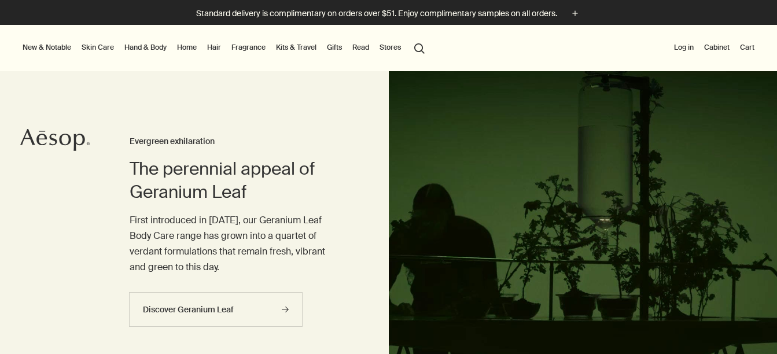
click at [335, 47] on link "Gifts" at bounding box center [334, 47] width 20 height 14
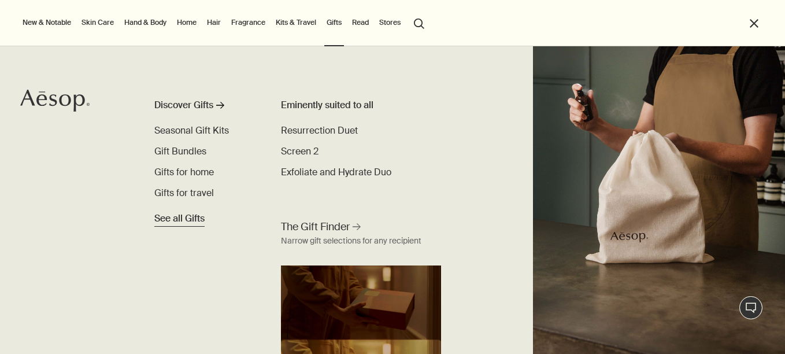
click at [193, 218] on span "See all Gifts" at bounding box center [179, 219] width 50 height 14
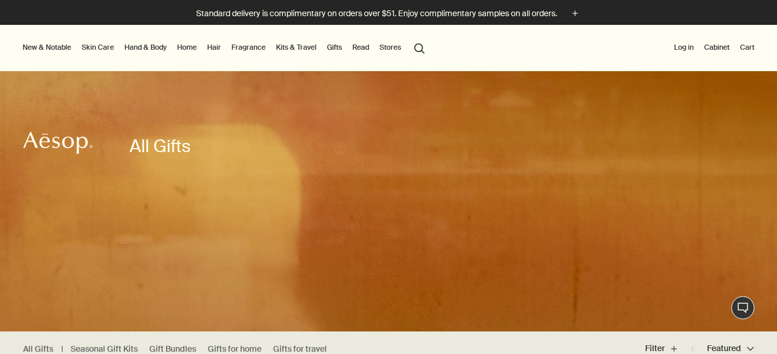
click at [101, 42] on link "Skin Care" at bounding box center [97, 47] width 37 height 14
